Goal: Task Accomplishment & Management: Use online tool/utility

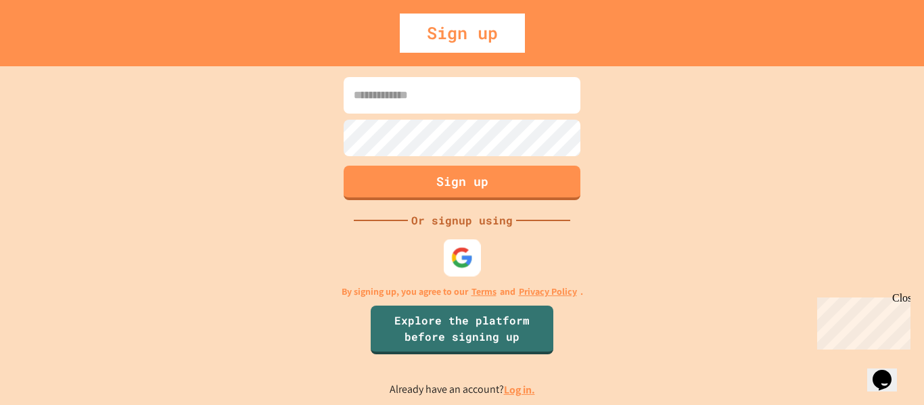
click at [466, 246] on img at bounding box center [462, 257] width 22 height 22
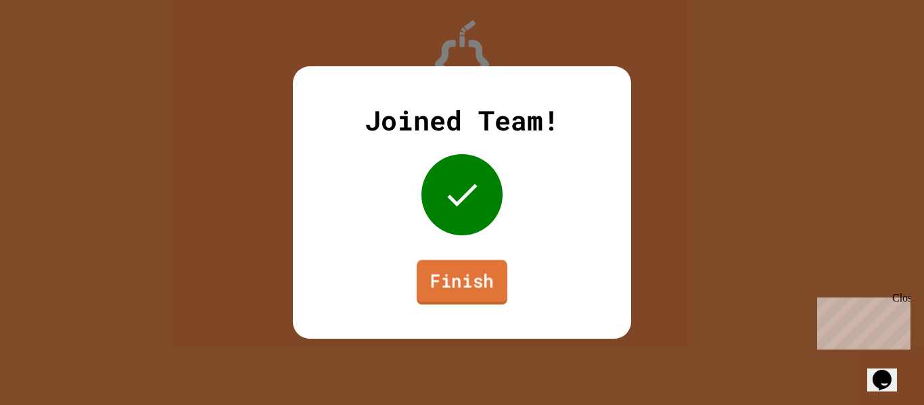
click at [467, 282] on link "Finish" at bounding box center [462, 282] width 91 height 45
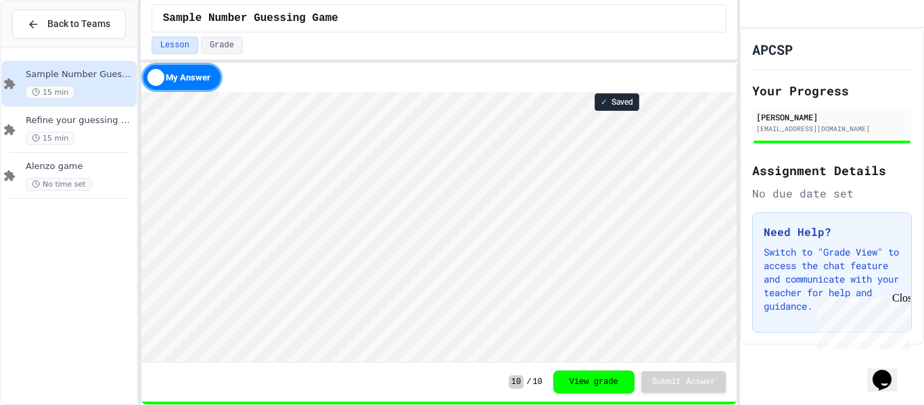
scroll to position [1, 0]
click at [64, 123] on span "Refine your guessing Game" at bounding box center [80, 121] width 108 height 12
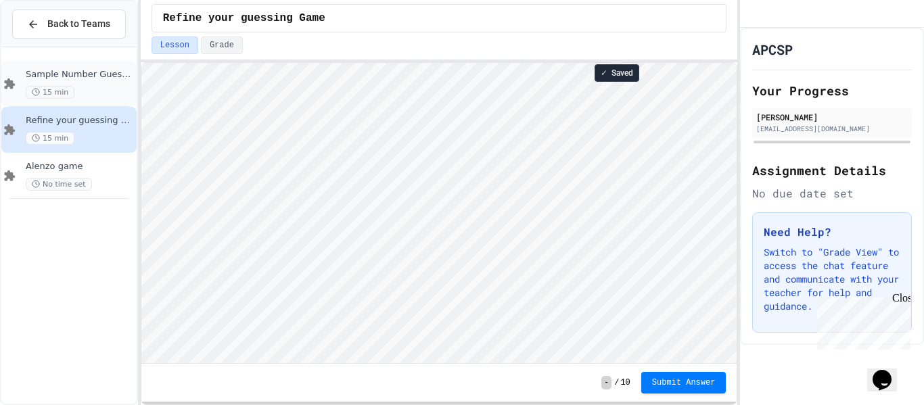
click at [110, 70] on span "Sample Number Guessing Game" at bounding box center [80, 75] width 108 height 12
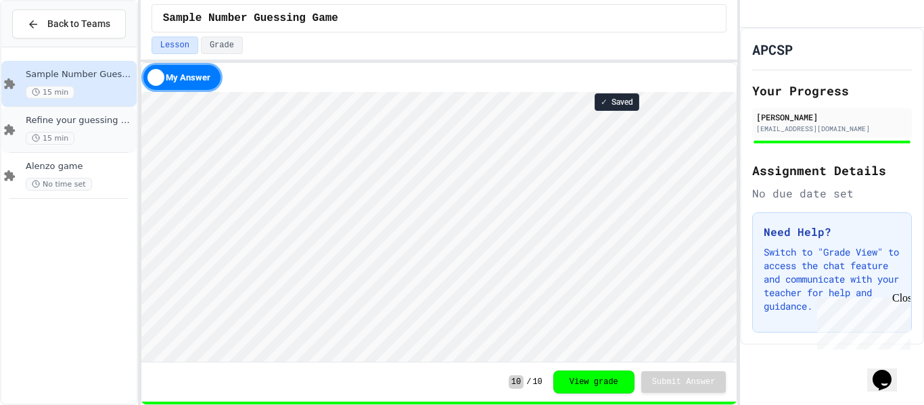
click at [96, 141] on div "15 min" at bounding box center [80, 138] width 108 height 13
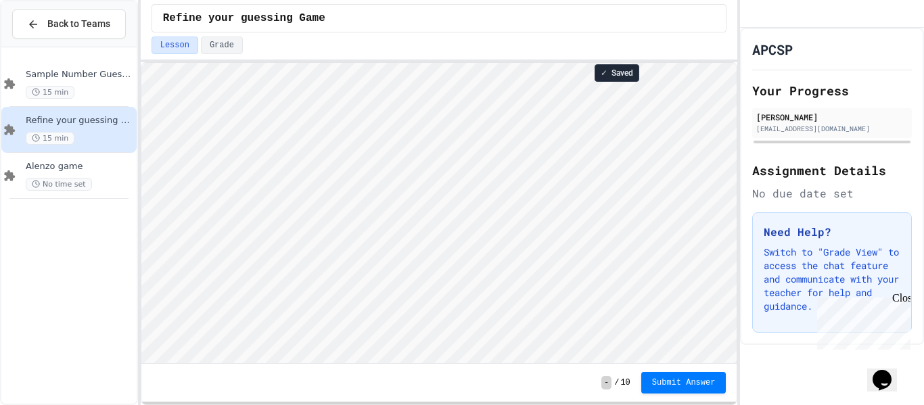
scroll to position [1, 0]
click at [20, 78] on div "Sample Number Guessing Game 15 min" at bounding box center [68, 84] width 135 height 46
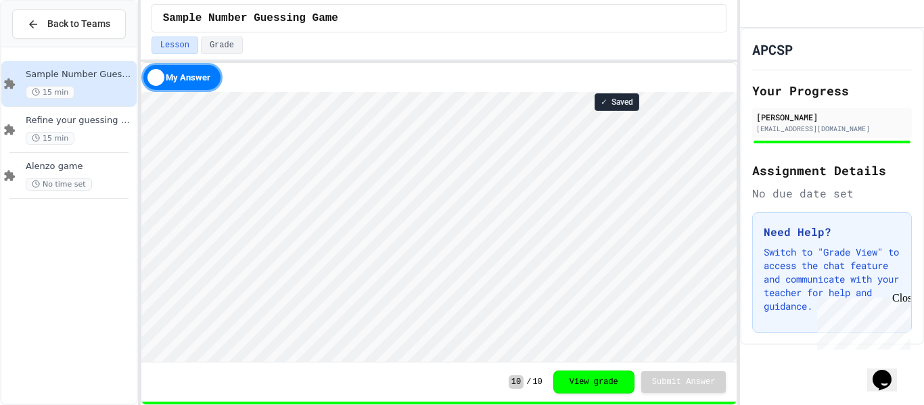
scroll to position [1, 0]
click at [92, 128] on div "Refine your guessing Game 15 min" at bounding box center [80, 130] width 108 height 30
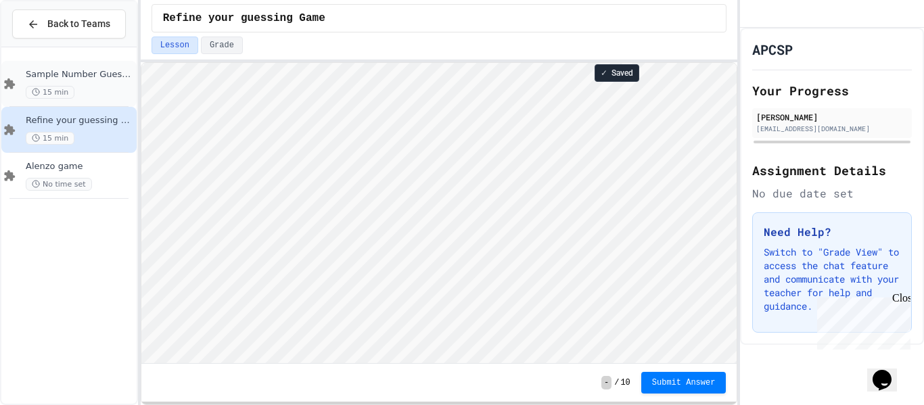
click at [39, 101] on div "Sample Number Guessing Game 15 min" at bounding box center [68, 84] width 135 height 46
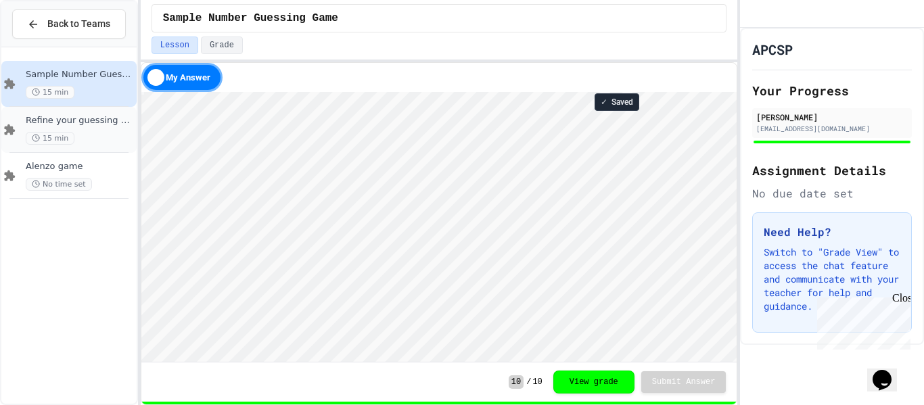
scroll to position [1, 0]
click at [111, 136] on div "15 min" at bounding box center [80, 138] width 108 height 13
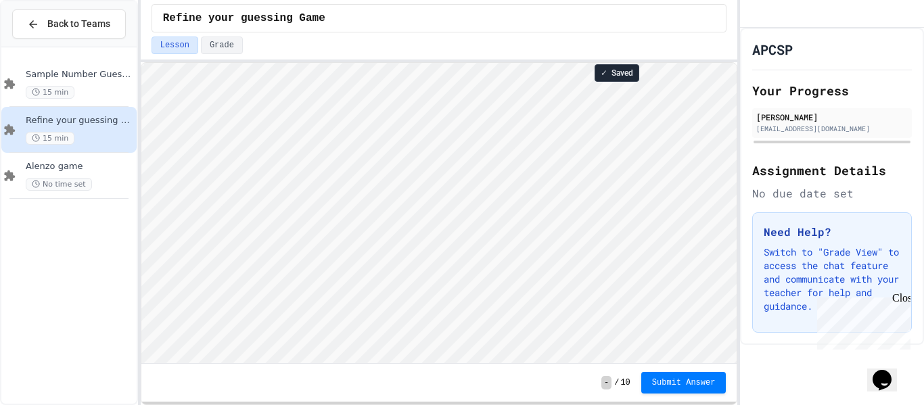
click at [116, 6] on div "Back to Teams" at bounding box center [68, 24] width 135 height 46
click at [87, 74] on span "Sample Number Guessing Game" at bounding box center [80, 75] width 108 height 12
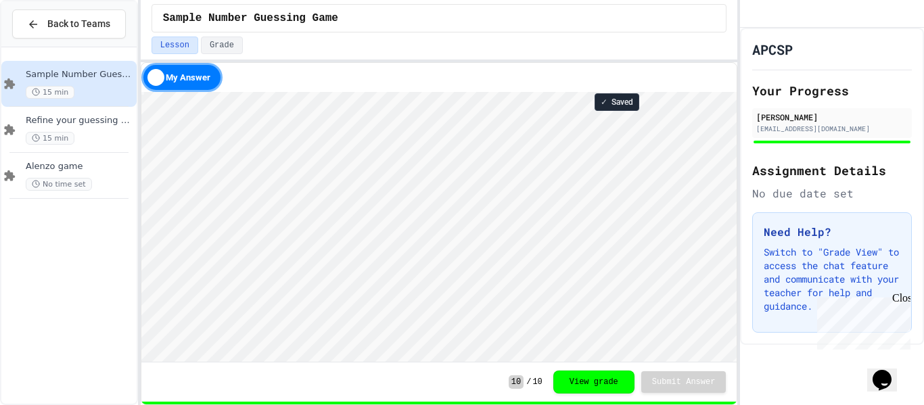
scroll to position [1, 0]
click at [118, 132] on div "15 min" at bounding box center [80, 138] width 108 height 13
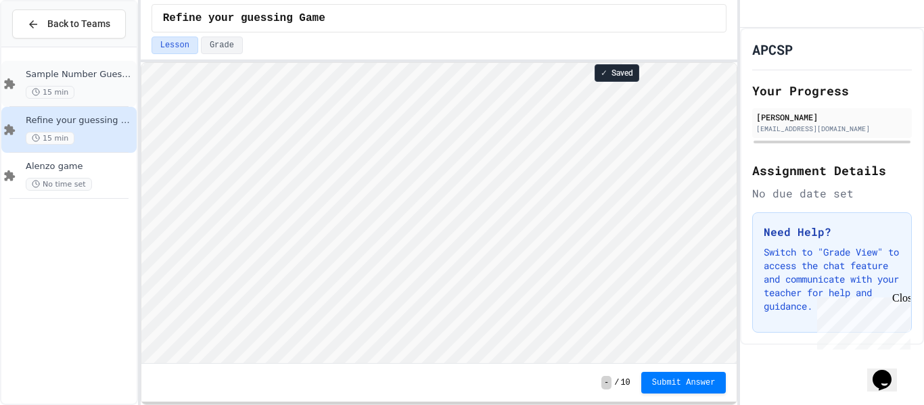
click at [64, 70] on span "Sample Number Guessing Game" at bounding box center [80, 75] width 108 height 12
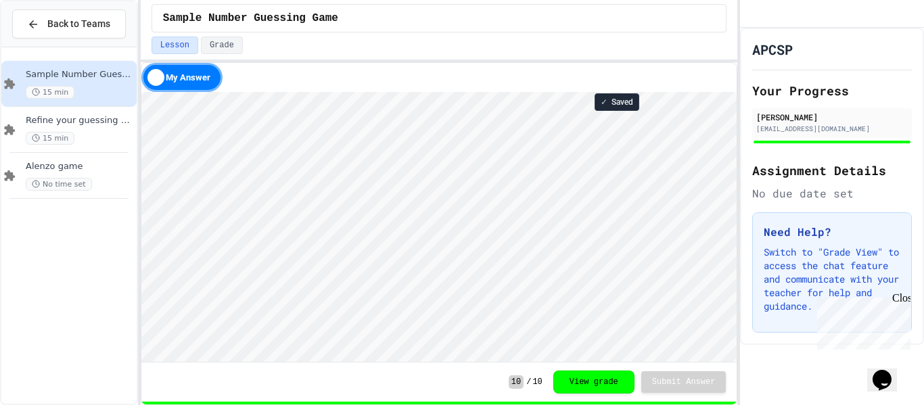
scroll to position [1, 0]
click at [141, 92] on html "Loading project... ! Error Loading Project There was an error loading the proje…" at bounding box center [439, 92] width 596 height 0
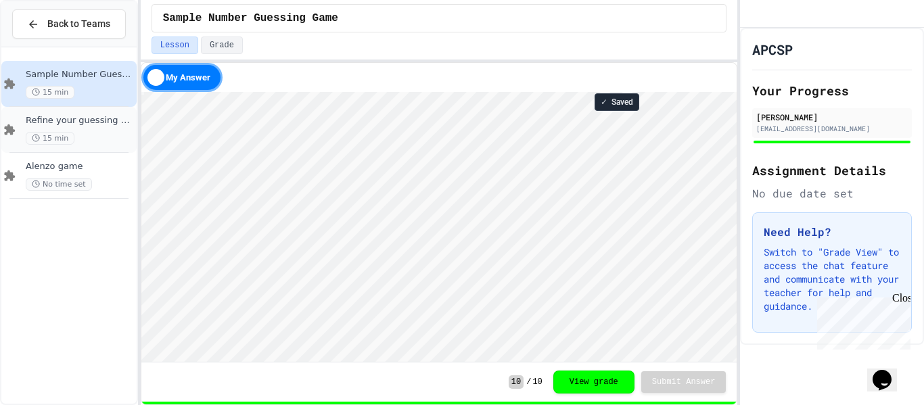
click at [52, 121] on span "Refine your guessing Game" at bounding box center [80, 121] width 108 height 12
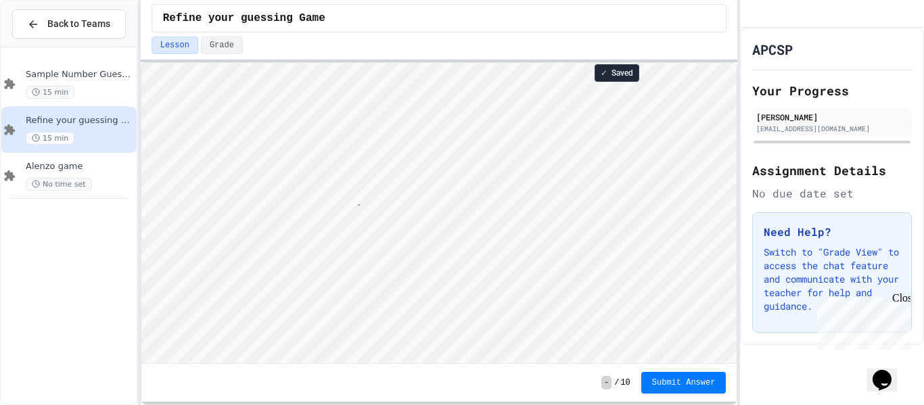
scroll to position [1, 60]
type textarea "**********"
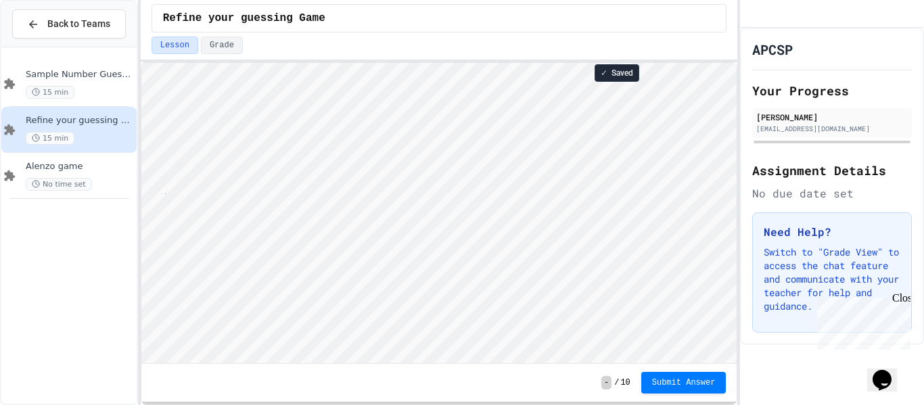
click at [141, 63] on html "**********" at bounding box center [439, 63] width 596 height 0
type textarea "**********"
type textarea "********"
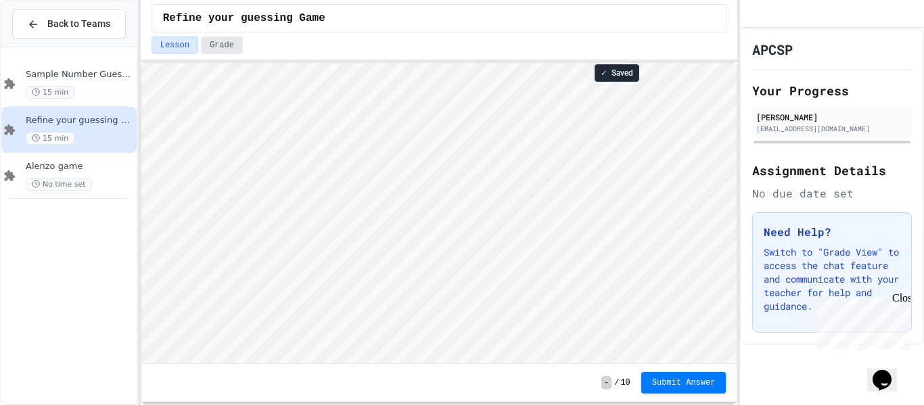
scroll to position [1, 0]
drag, startPoint x: 206, startPoint y: 363, endPoint x: 83, endPoint y: 405, distance: 129.3
click at [83, 405] on div "**********" at bounding box center [462, 202] width 924 height 405
click at [141, 63] on html "Loading project... ! Error Loading Project There was an error loading the proje…" at bounding box center [439, 63] width 596 height 0
click at [335, 63] on html "Loading project... ! Error Loading Project There was an error loading the proje…" at bounding box center [439, 63] width 596 height 0
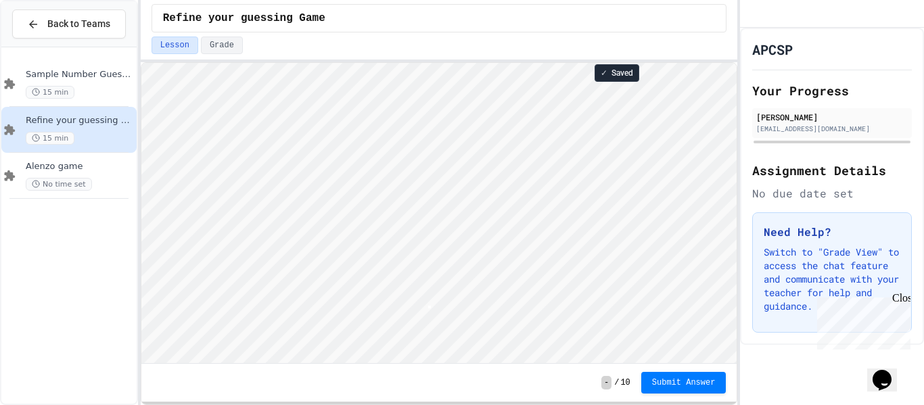
scroll to position [1, 3]
type textarea "*"
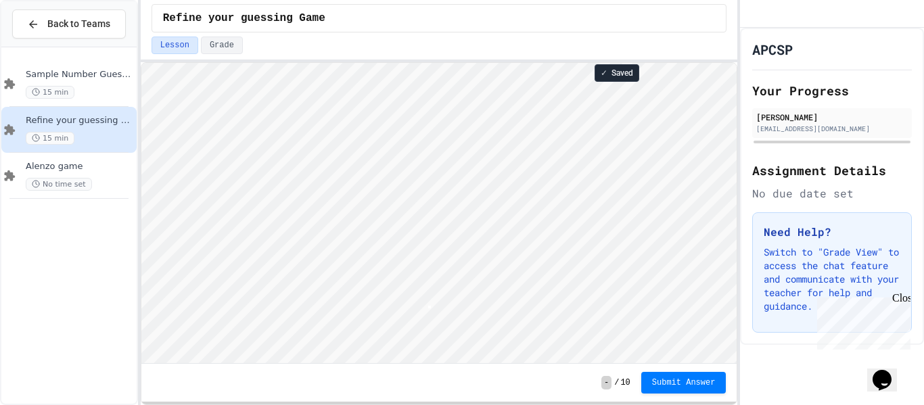
type textarea "*"
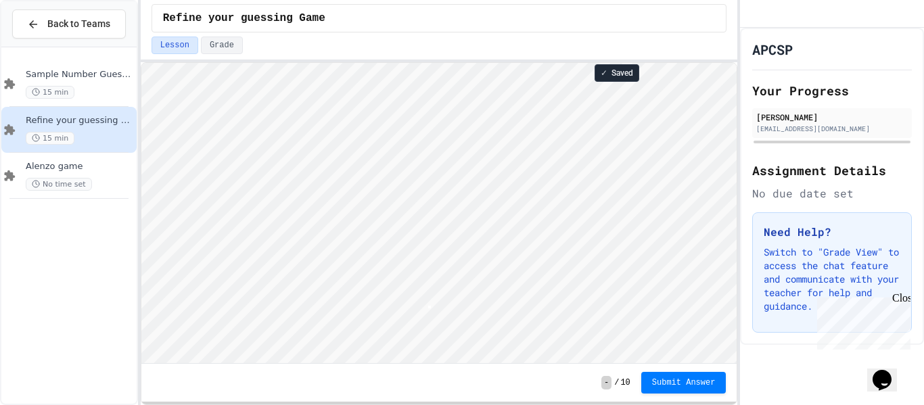
type textarea "*"
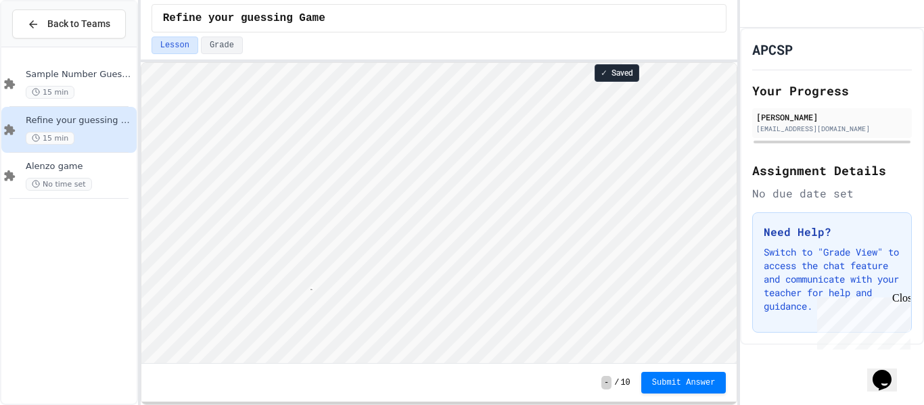
scroll to position [1, 36]
type textarea "**********"
type textarea "*"
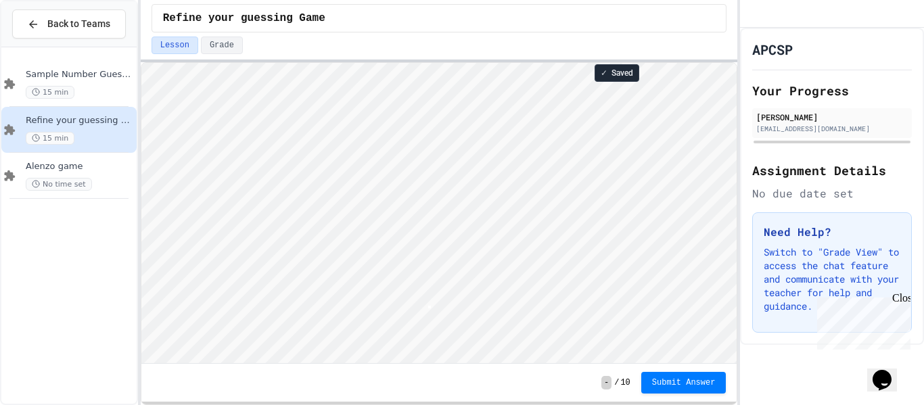
type textarea "*"
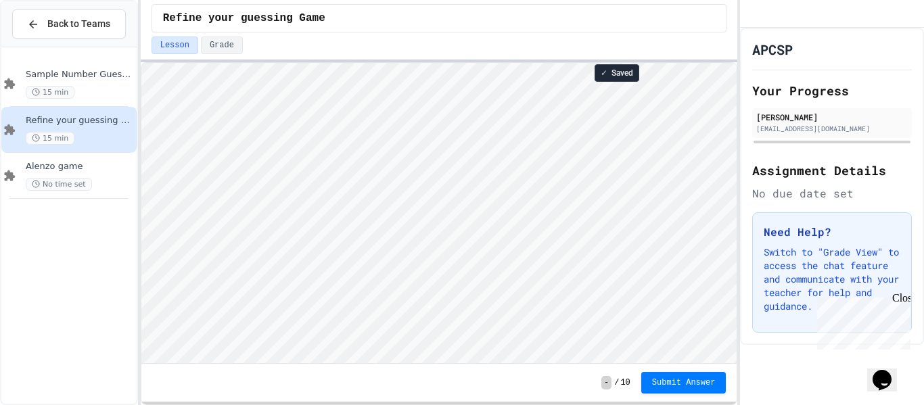
type textarea "*"
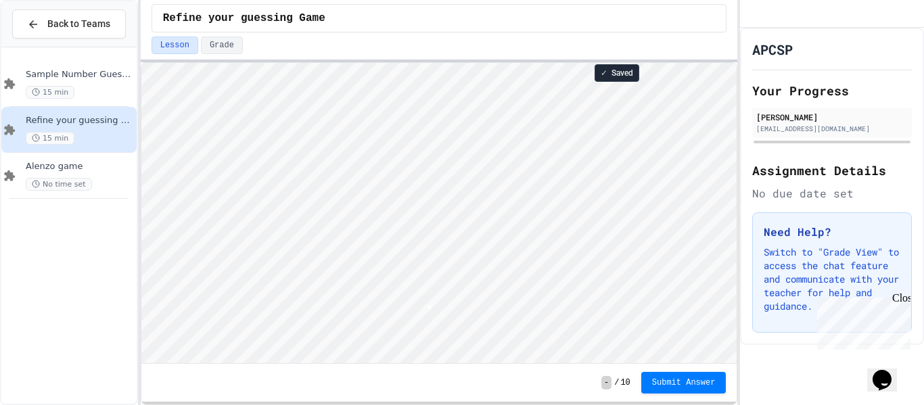
type textarea "*"
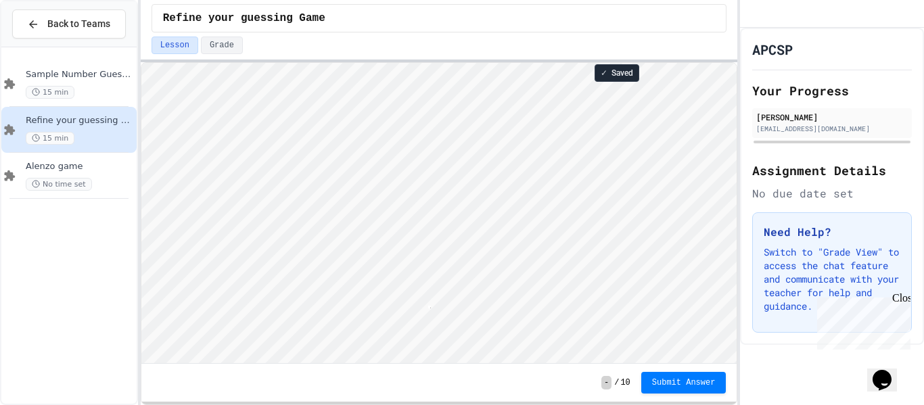
scroll to position [1, 3]
type textarea "*"
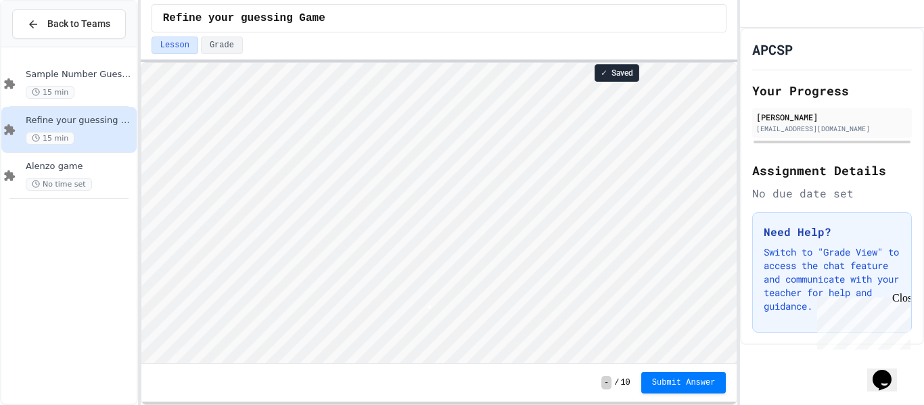
type textarea "*"
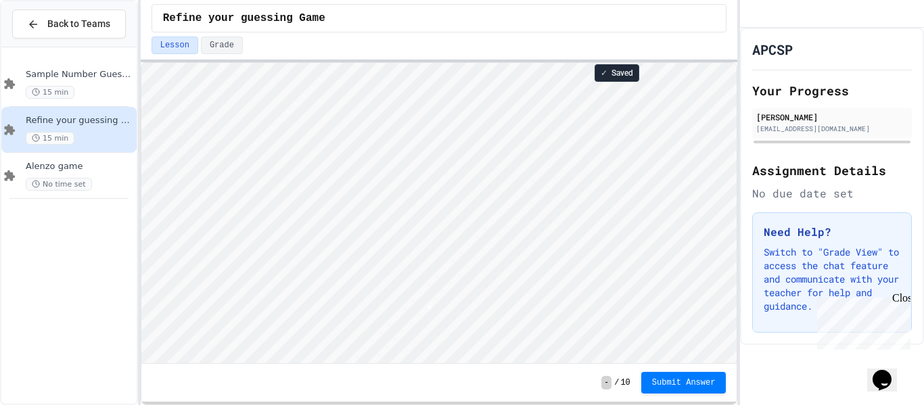
type textarea "*"
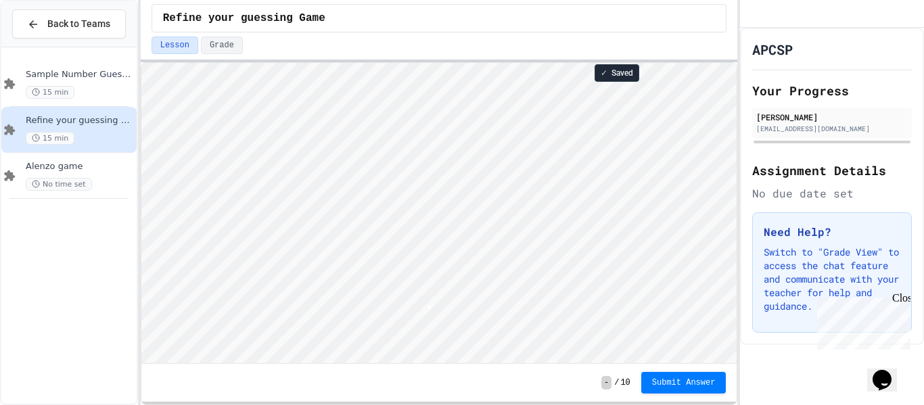
type textarea "*"
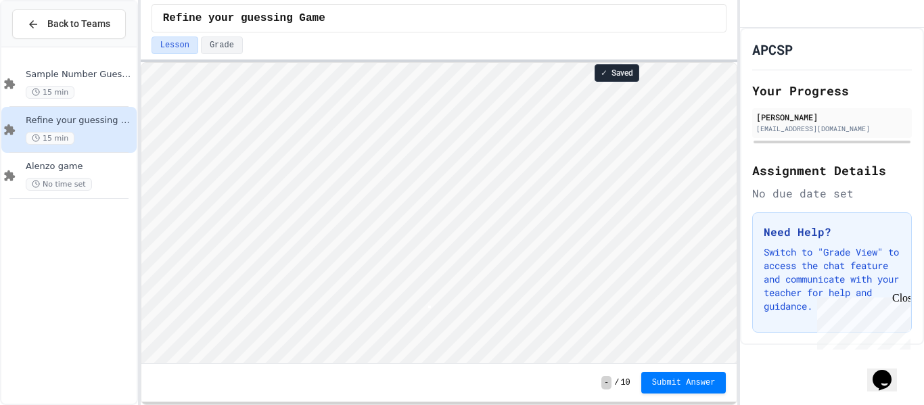
type textarea "*"
type textarea "**"
type textarea "*"
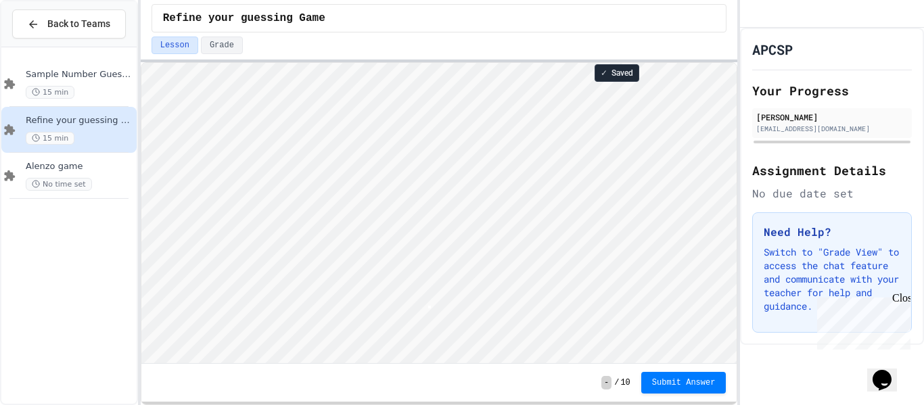
type textarea "*"
type textarea "**"
type textarea "*"
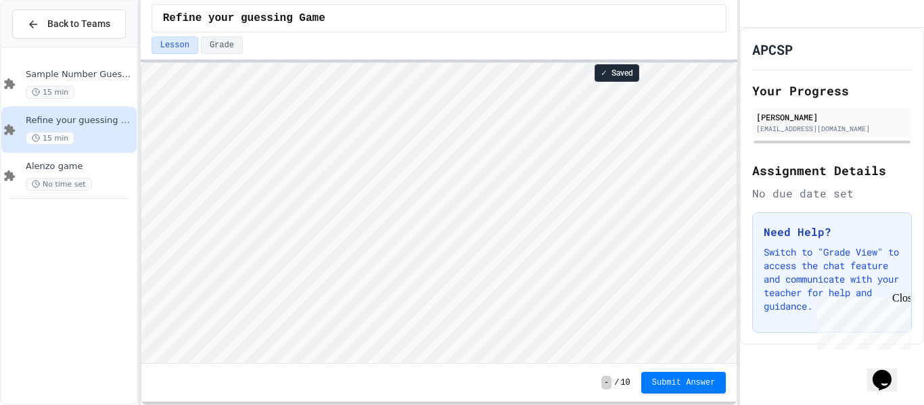
type textarea "*"
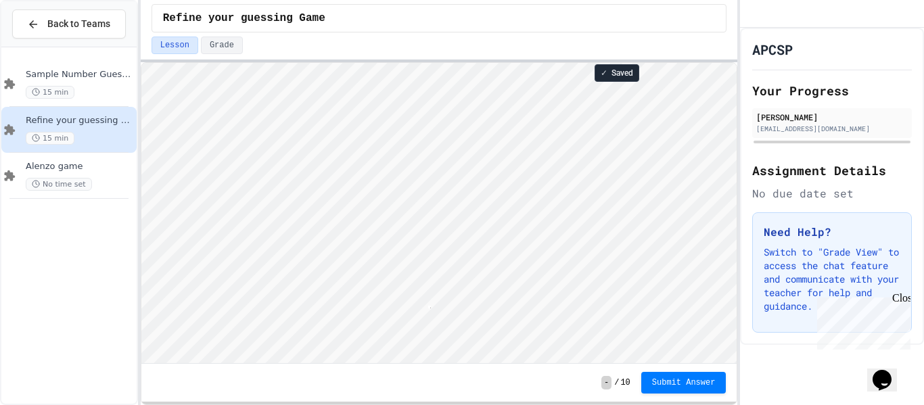
type textarea "**"
type textarea "*"
type textarea "**"
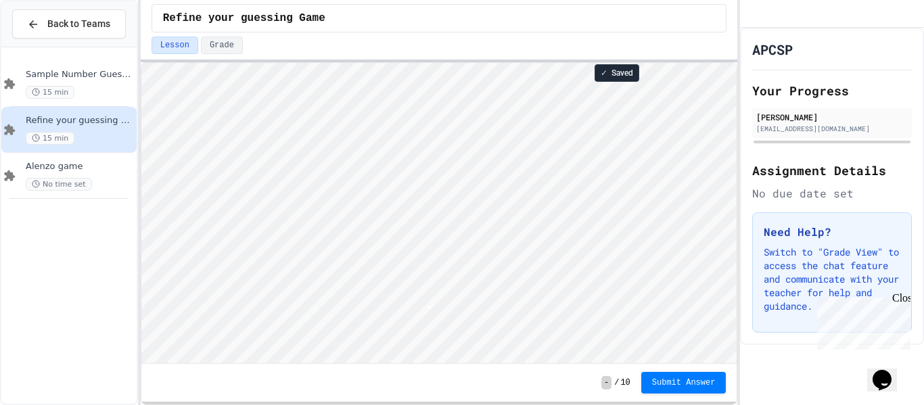
type textarea "*"
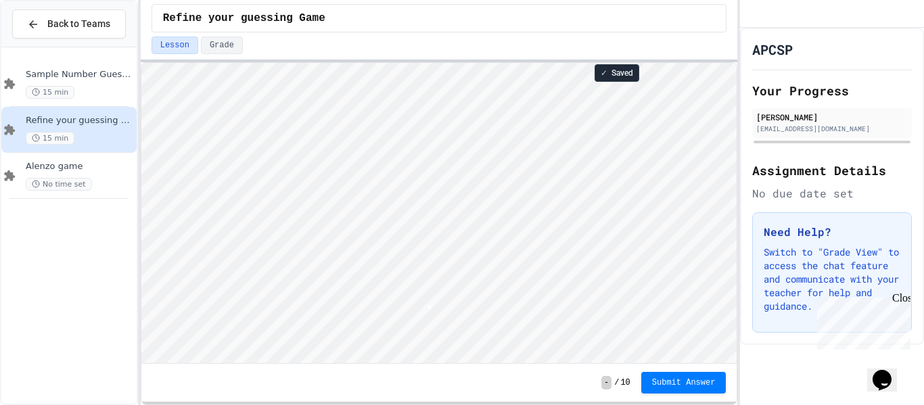
type textarea "*"
type textarea "**"
type textarea "*"
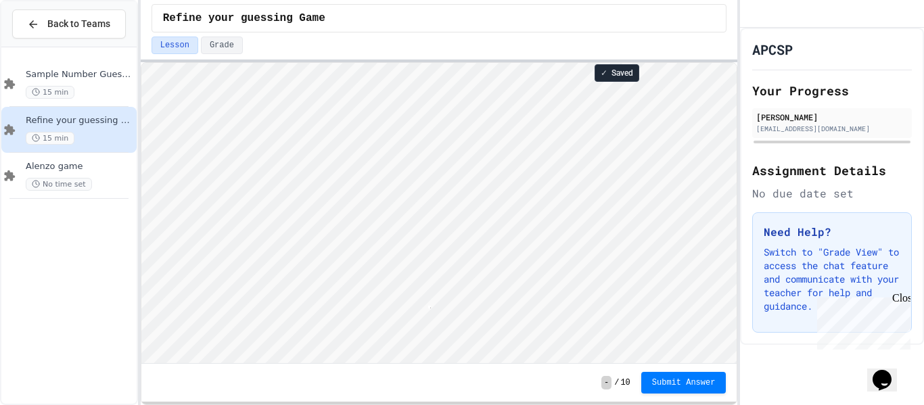
type textarea "**"
type textarea "*"
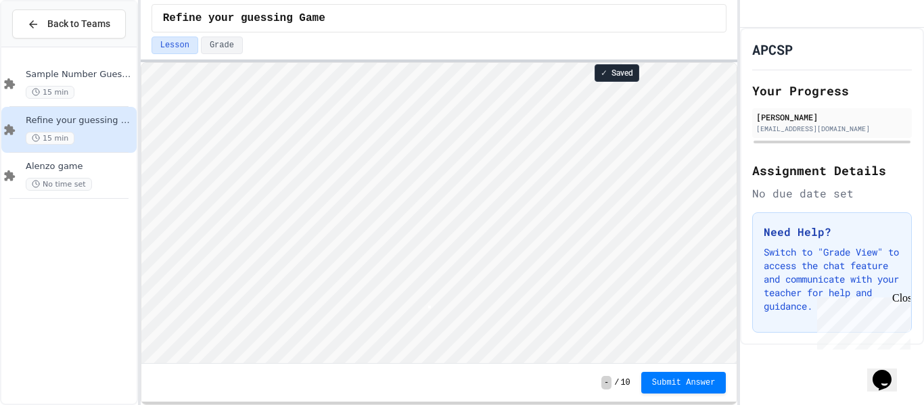
type textarea "*"
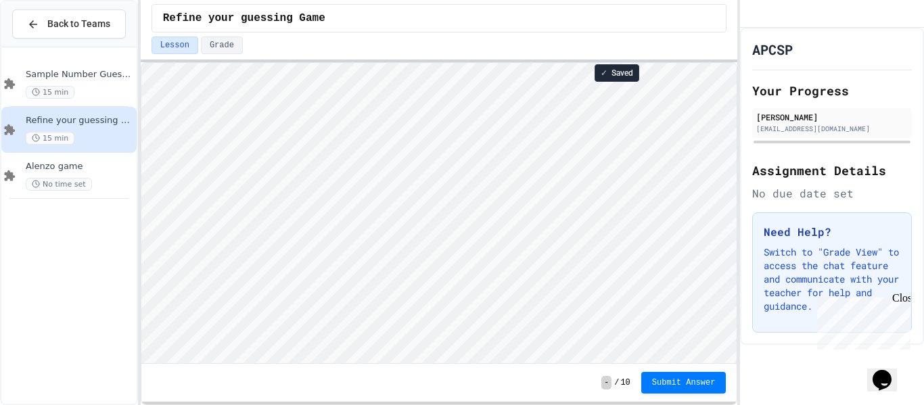
type textarea "*"
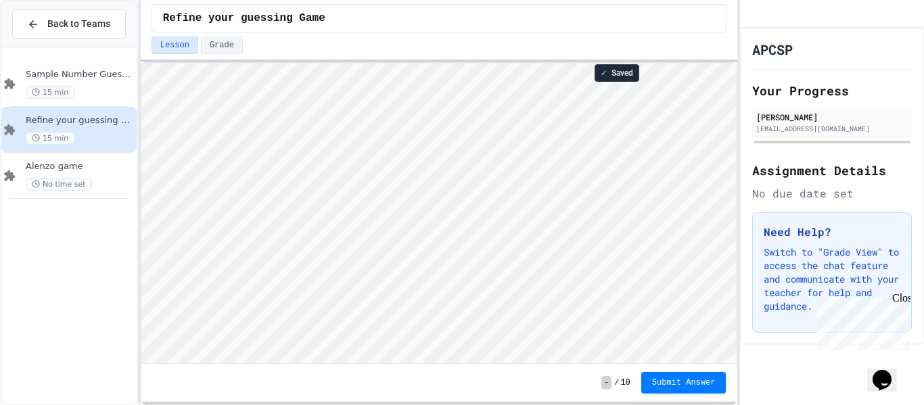
type textarea "*"
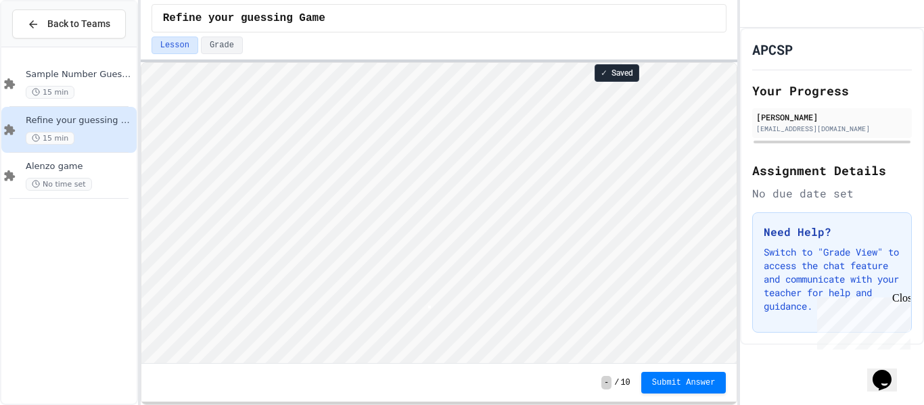
type textarea "*"
click at [116, 91] on div "15 min" at bounding box center [80, 92] width 108 height 13
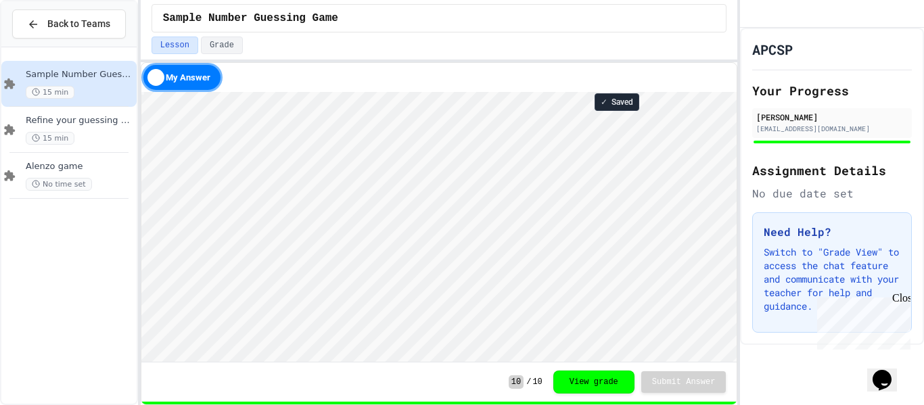
click at [287, 92] on html "Loading project... ! Error Loading Project There was an error loading the proje…" at bounding box center [439, 92] width 596 height 0
click at [97, 129] on div "Refine your guessing Game 15 min" at bounding box center [80, 130] width 108 height 30
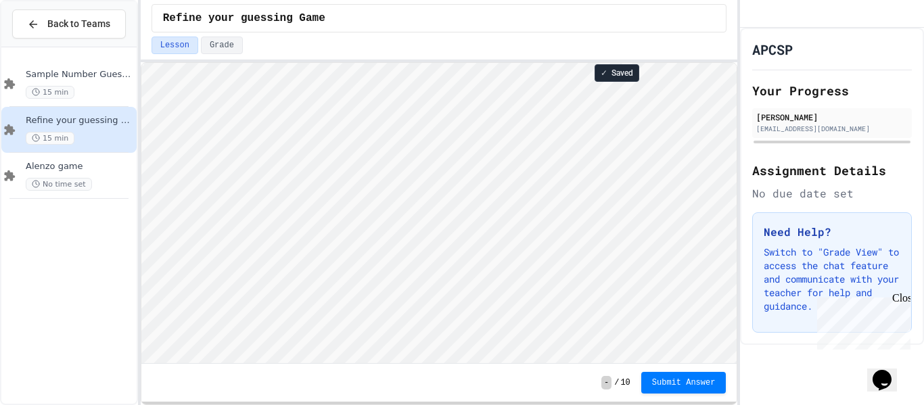
scroll to position [1, 0]
click at [332, 63] on html "Loading project... ! Error Loading Project There was an error loading the proje…" at bounding box center [439, 63] width 596 height 0
type textarea "*"
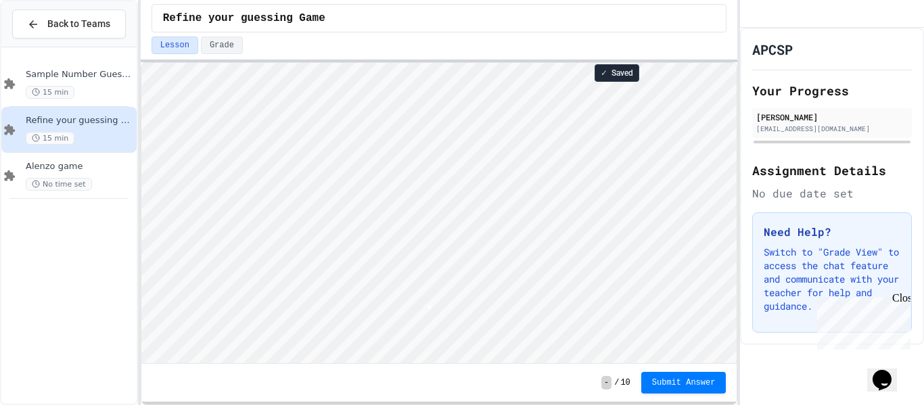
type textarea "*"
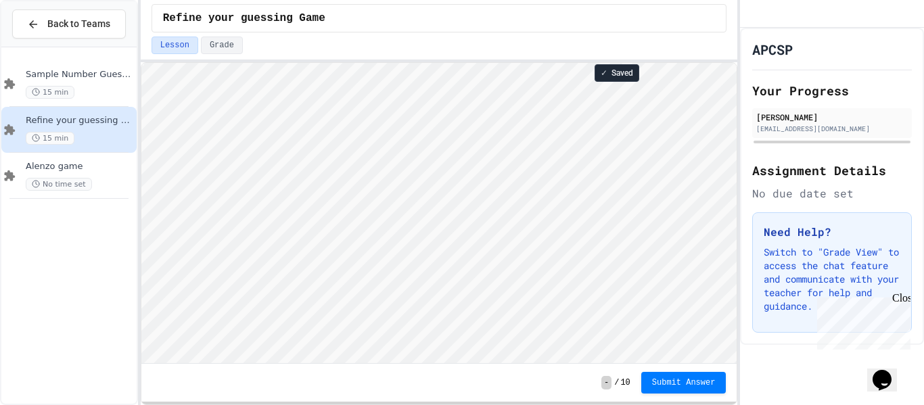
click at [275, 63] on html "Loading project... ! Error Loading Project There was an error loading the proje…" at bounding box center [439, 63] width 596 height 0
type textarea "*"
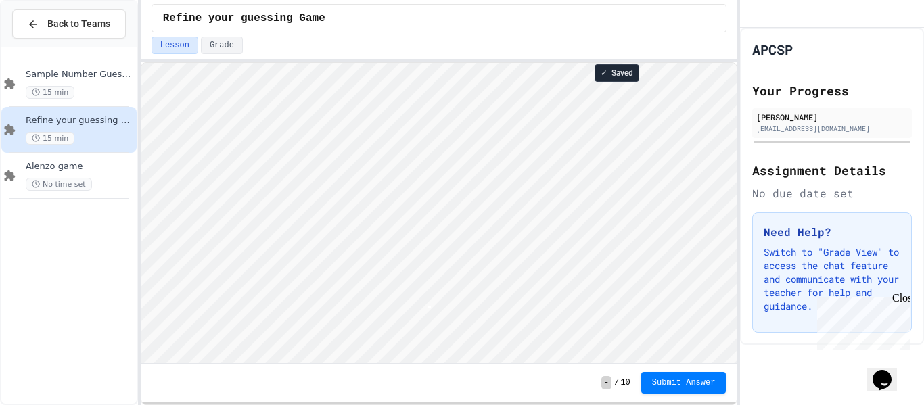
type textarea "*"
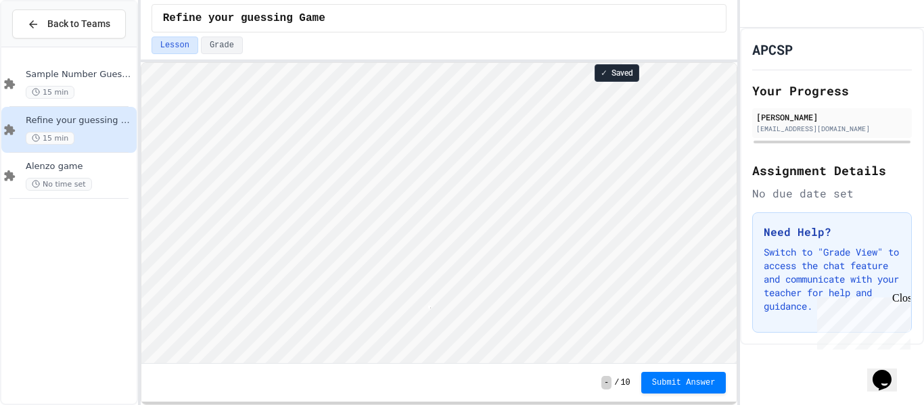
scroll to position [1, 3]
type textarea "*"
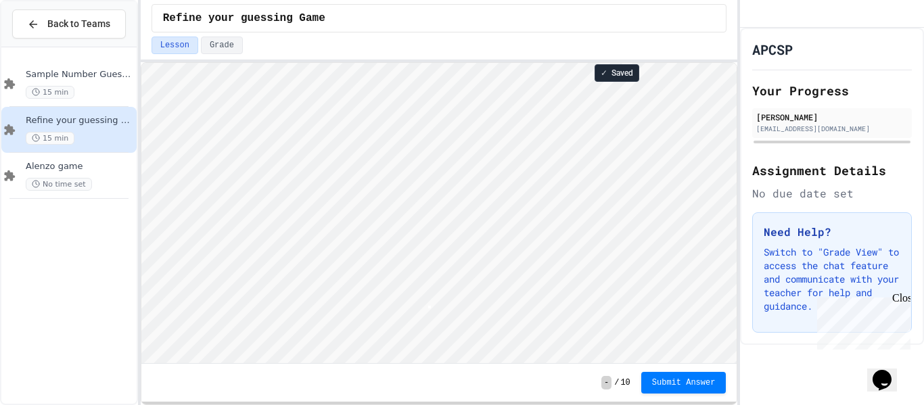
type textarea "*"
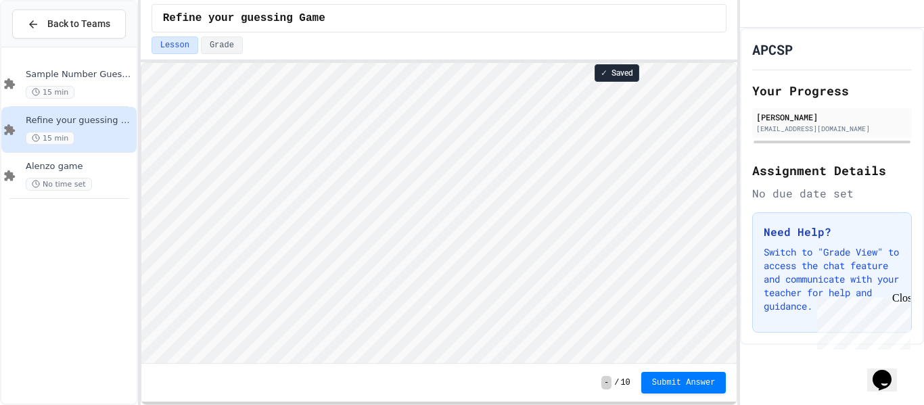
type textarea "*"
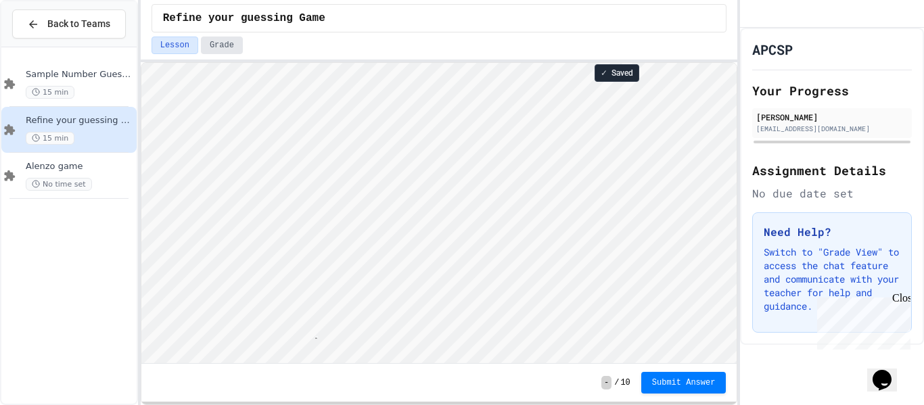
type textarea "**********"
type textarea "*"
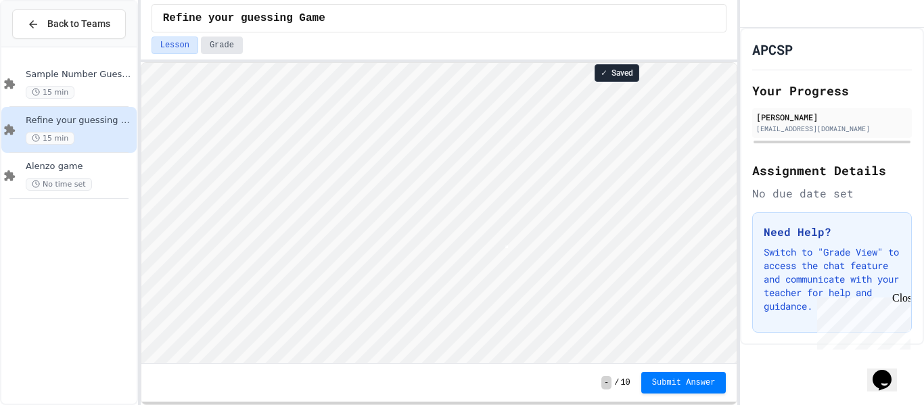
type textarea "*"
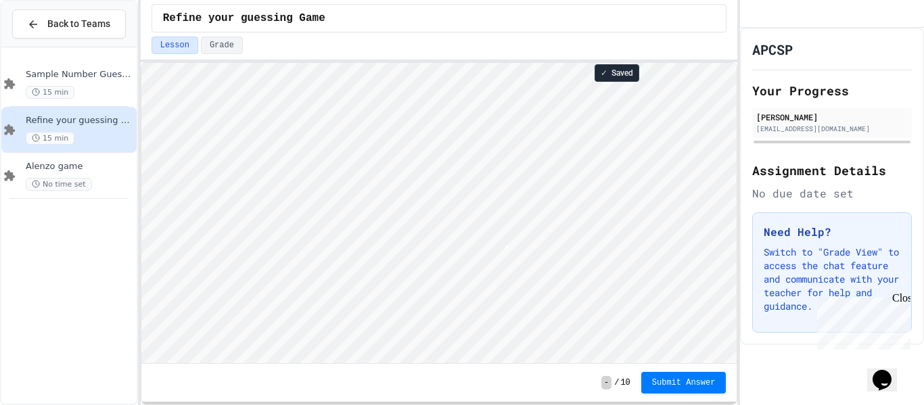
type textarea "*"
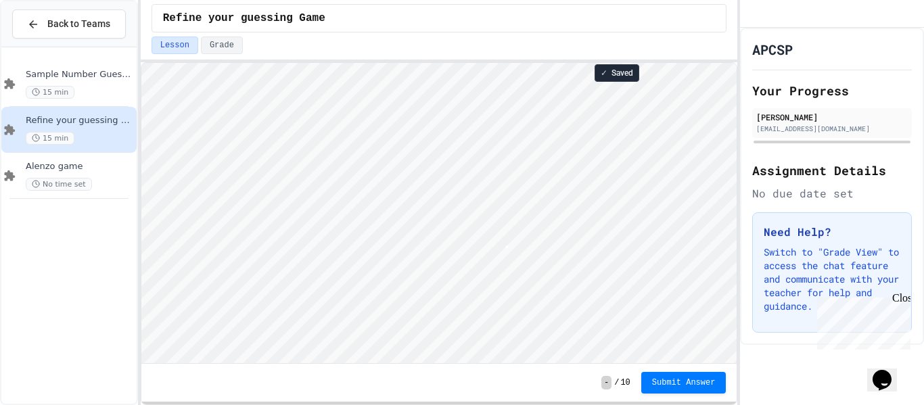
type textarea "*"
click at [663, 382] on span "Submit Answer" at bounding box center [684, 381] width 64 height 11
